Goal: Task Accomplishment & Management: Use online tool/utility

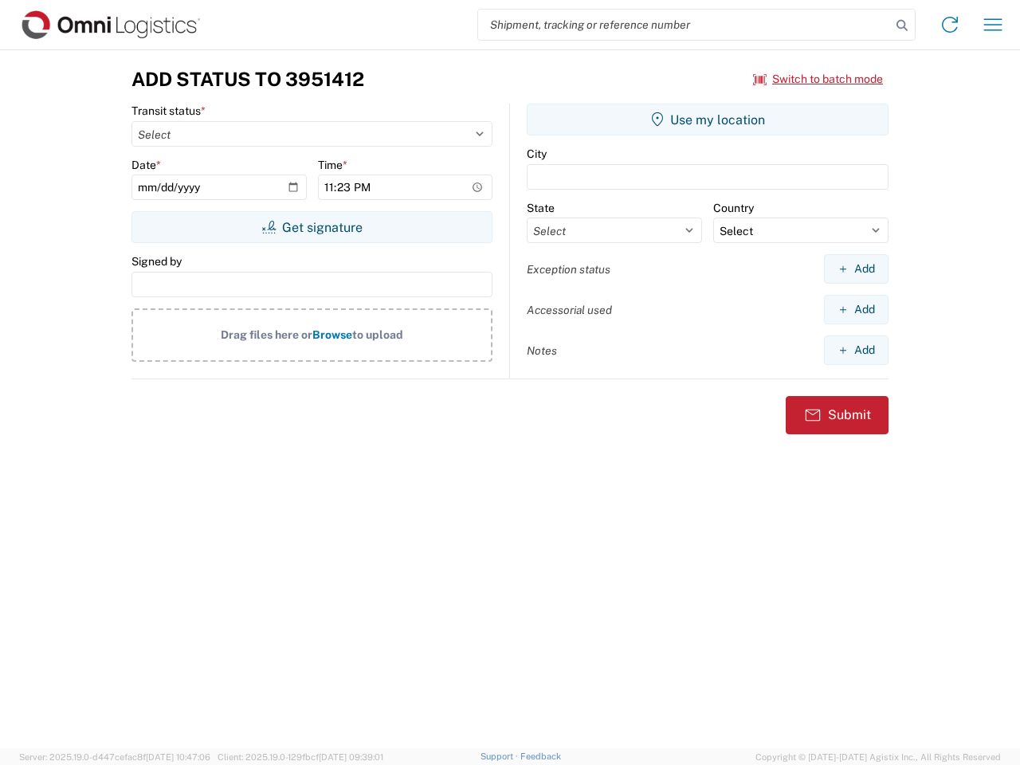
click at [684, 25] on input "search" at bounding box center [684, 25] width 413 height 30
click at [902, 25] on icon at bounding box center [902, 25] width 22 height 22
click at [950, 25] on icon at bounding box center [949, 24] width 25 height 25
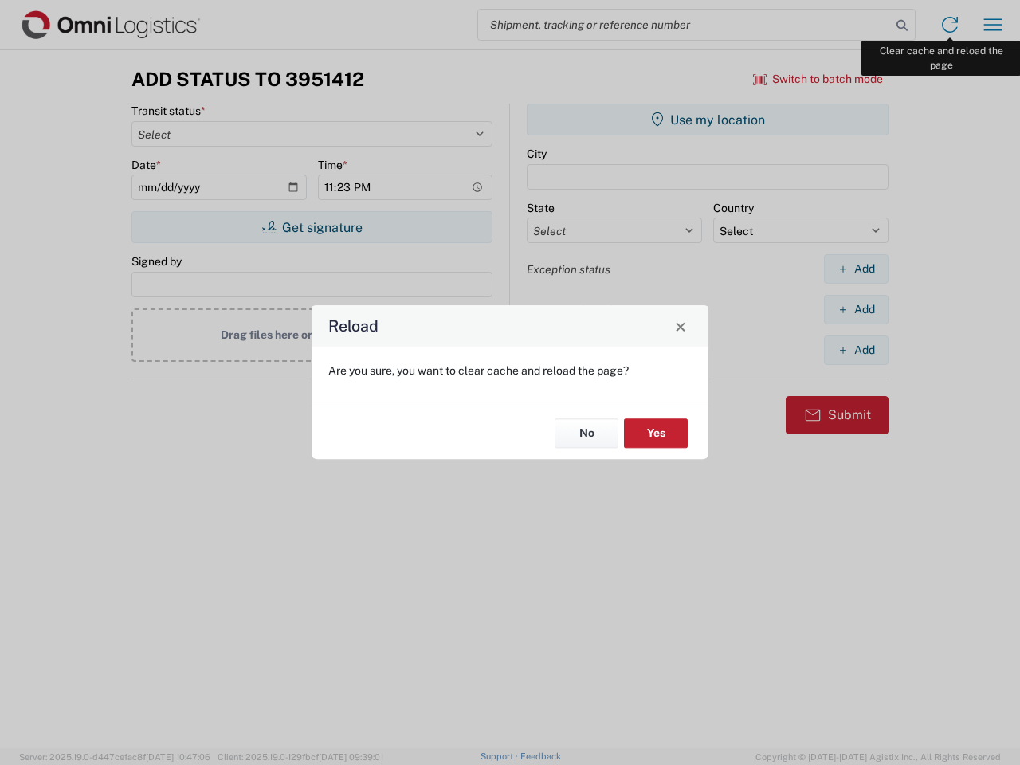
click at [993, 25] on div "Reload Are you sure, you want to clear cache and reload the page? No Yes" at bounding box center [510, 382] width 1020 height 765
click at [818, 79] on div "Reload Are you sure, you want to clear cache and reload the page? No Yes" at bounding box center [510, 382] width 1020 height 765
click at [312, 227] on div "Reload Are you sure, you want to clear cache and reload the page? No Yes" at bounding box center [510, 382] width 1020 height 765
click at [708, 120] on div "Reload Are you sure, you want to clear cache and reload the page? No Yes" at bounding box center [510, 382] width 1020 height 765
click at [856, 269] on div "Reload Are you sure, you want to clear cache and reload the page? No Yes" at bounding box center [510, 382] width 1020 height 765
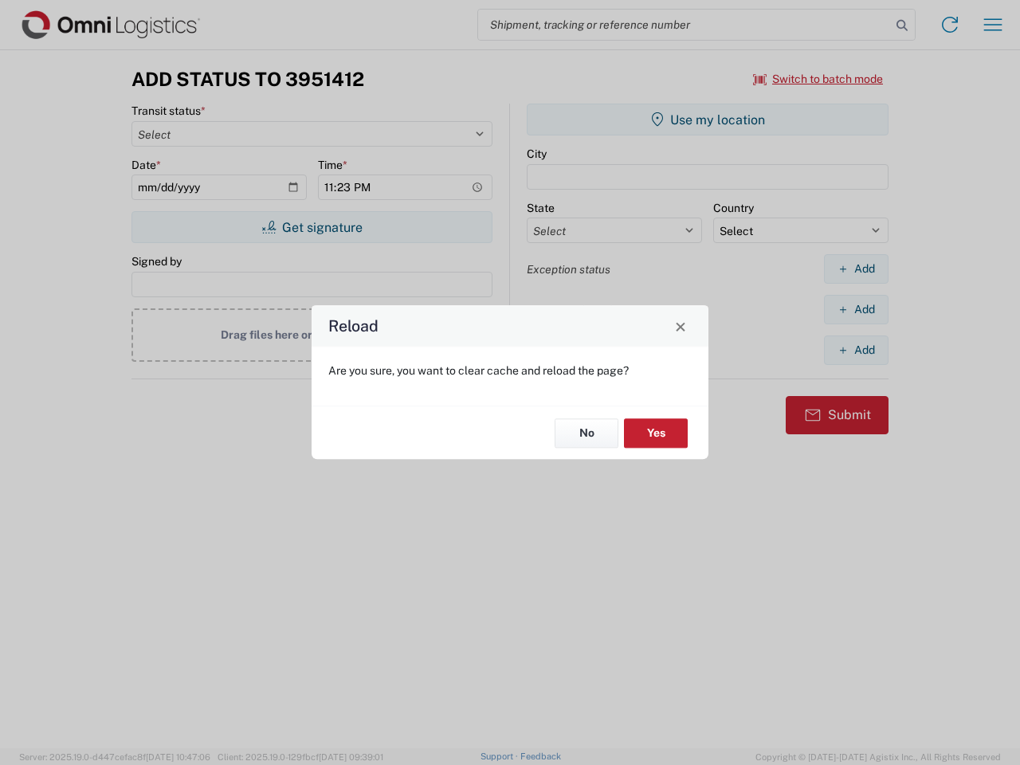
click at [856, 309] on div "Reload Are you sure, you want to clear cache and reload the page? No Yes" at bounding box center [510, 382] width 1020 height 765
click at [856, 350] on div "Reload Are you sure, you want to clear cache and reload the page? No Yes" at bounding box center [510, 382] width 1020 height 765
